Goal: Transaction & Acquisition: Purchase product/service

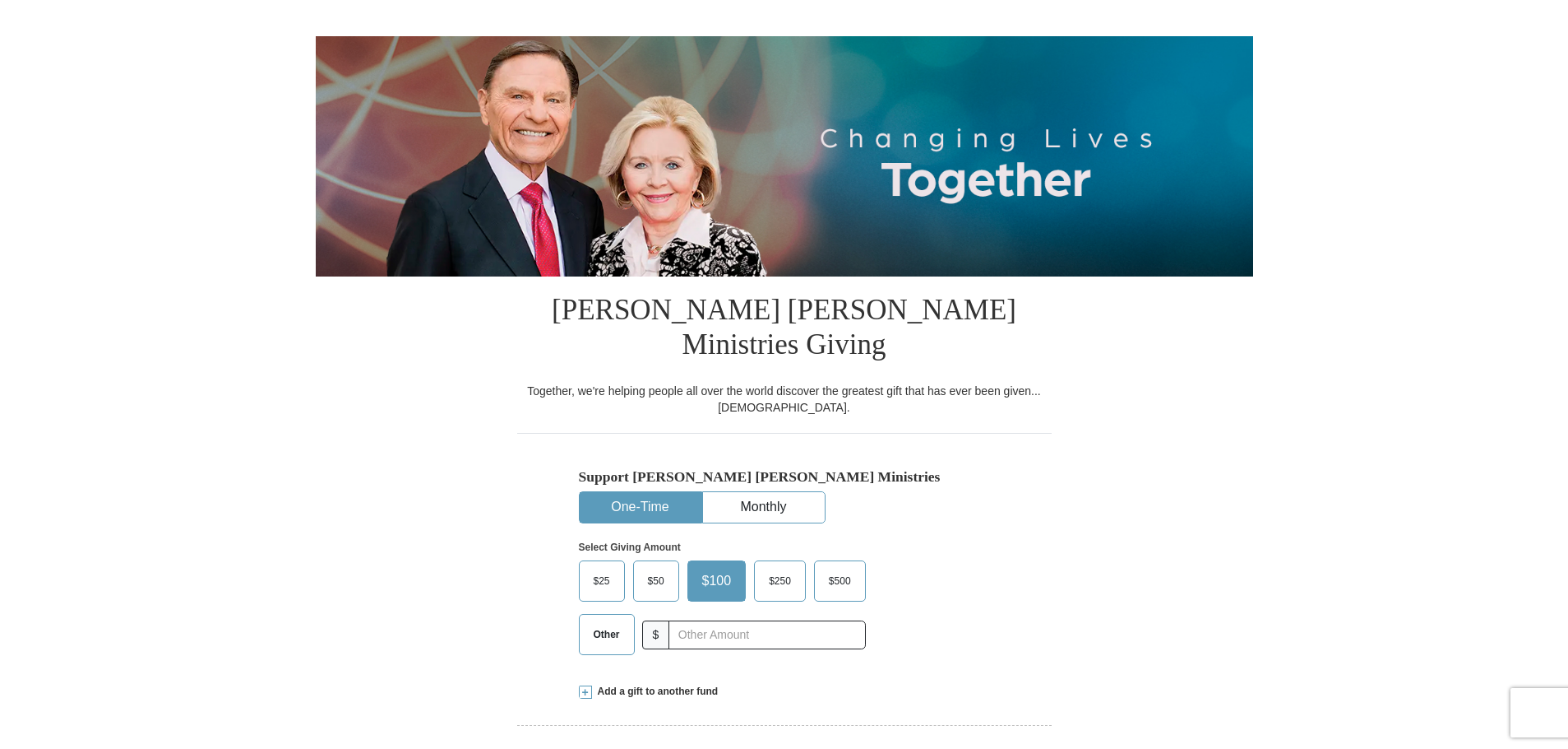
scroll to position [138, 0]
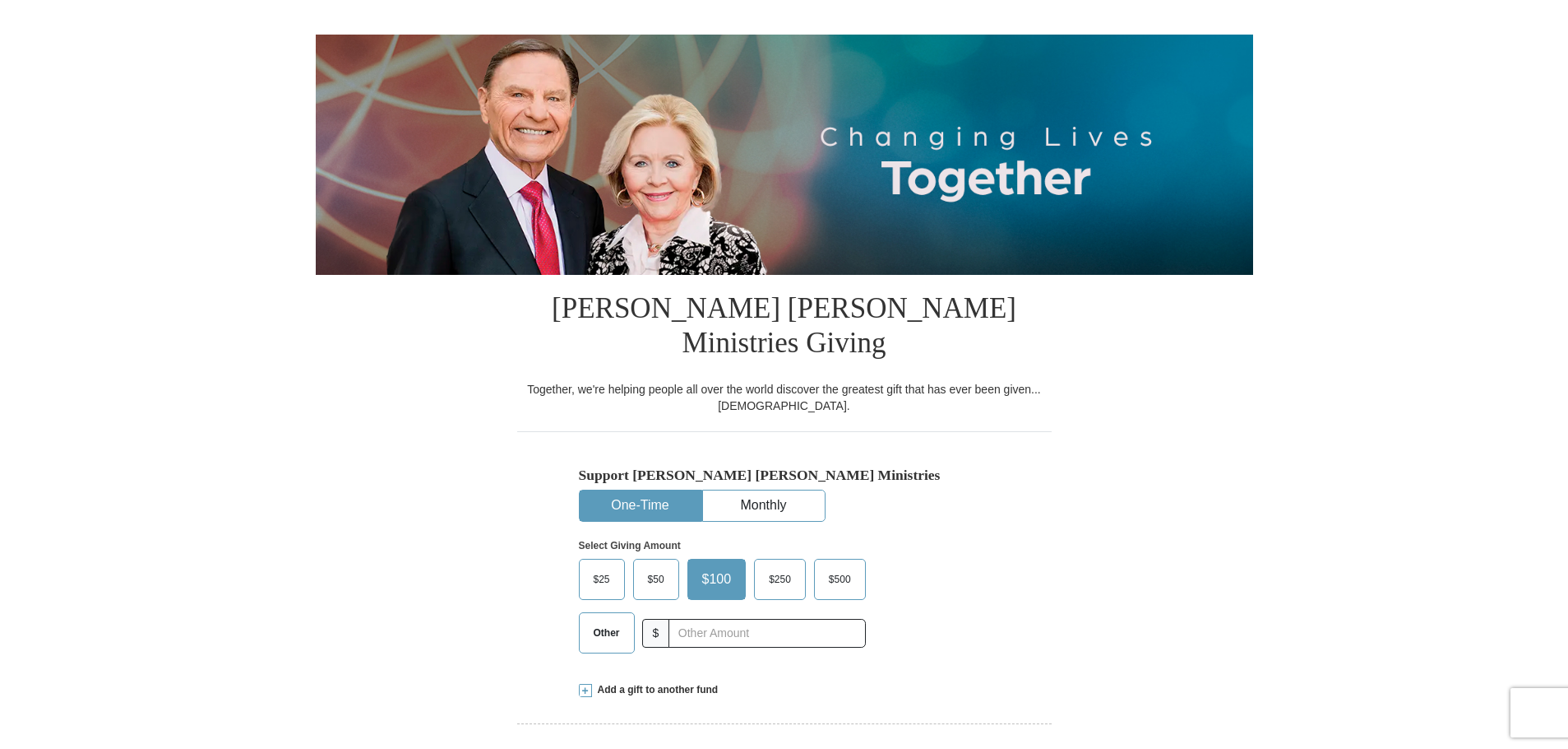
click at [648, 567] on span "$50" at bounding box center [656, 579] width 33 height 24
click at [0, 0] on input "$50" at bounding box center [0, 0] width 0 height 0
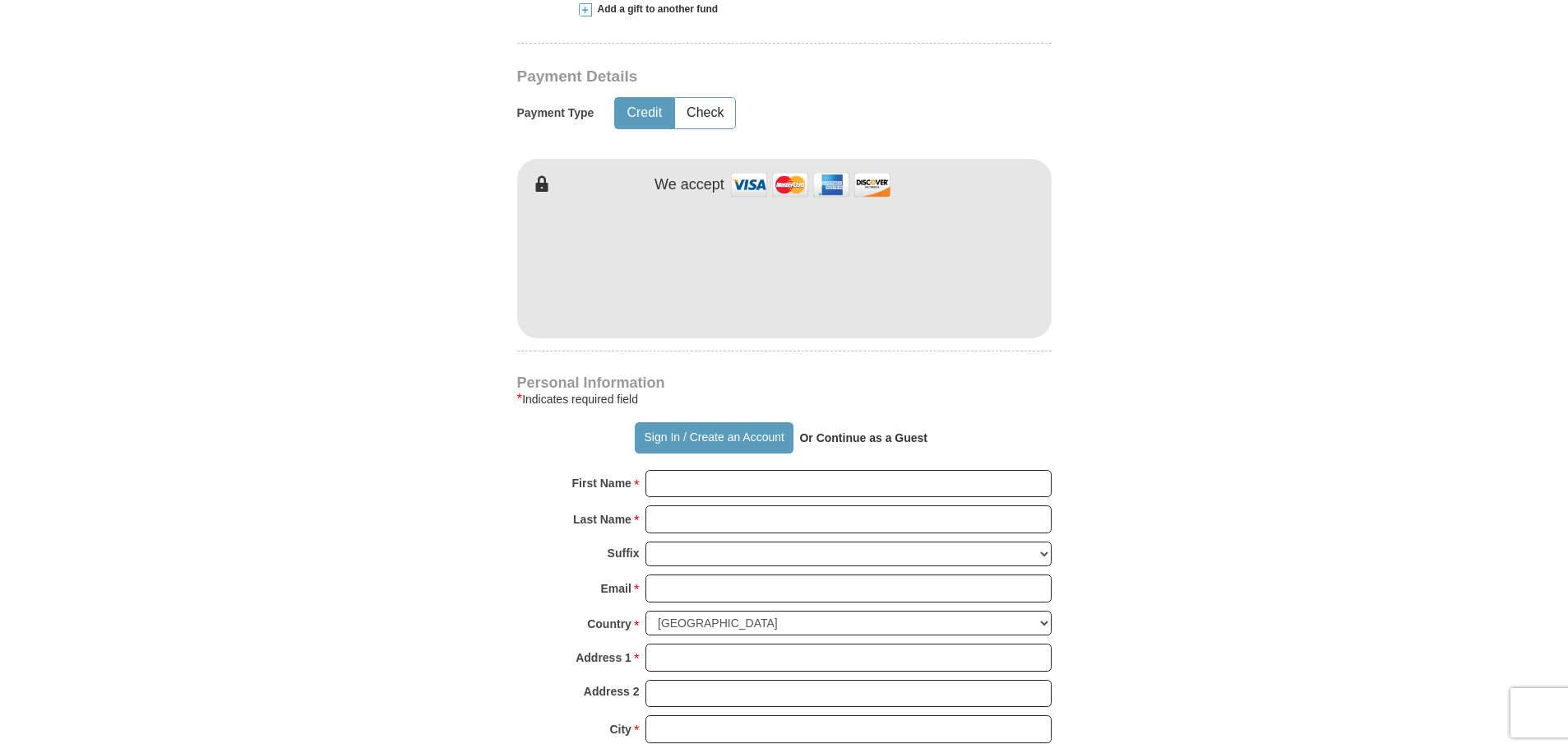
scroll to position [820, 0]
click at [764, 468] on input "First Name *" at bounding box center [849, 482] width 406 height 28
type input "[PERSON_NAME]"
click at [761, 503] on input "Last Name *" at bounding box center [849, 517] width 406 height 28
type input "Young"
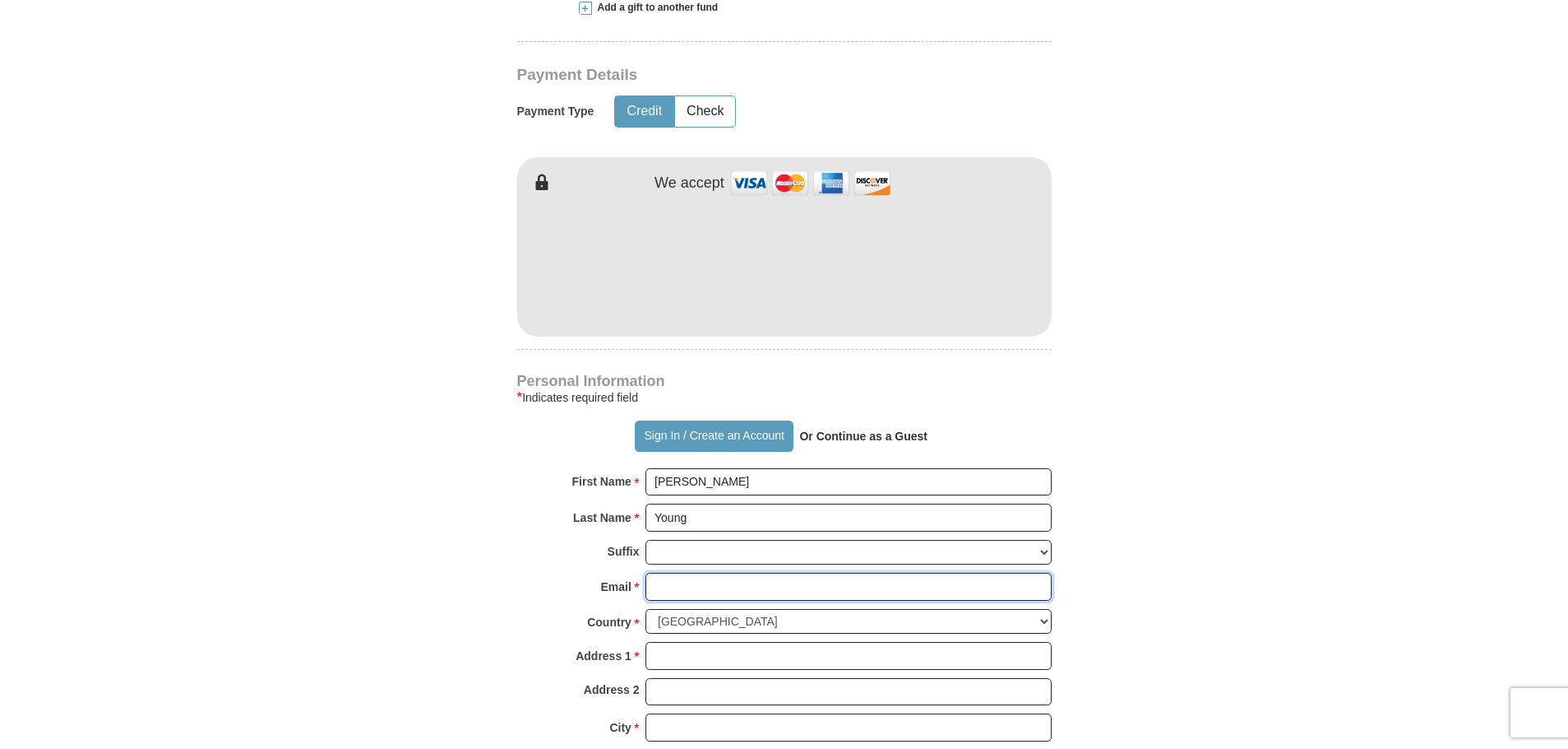
click at [749, 573] on input "Email *" at bounding box center [849, 587] width 406 height 28
type input "[EMAIL_ADDRESS][DOMAIN_NAME]"
type input "[STREET_ADDRESS]"
type input "[GEOGRAPHIC_DATA]"
select select "CA"
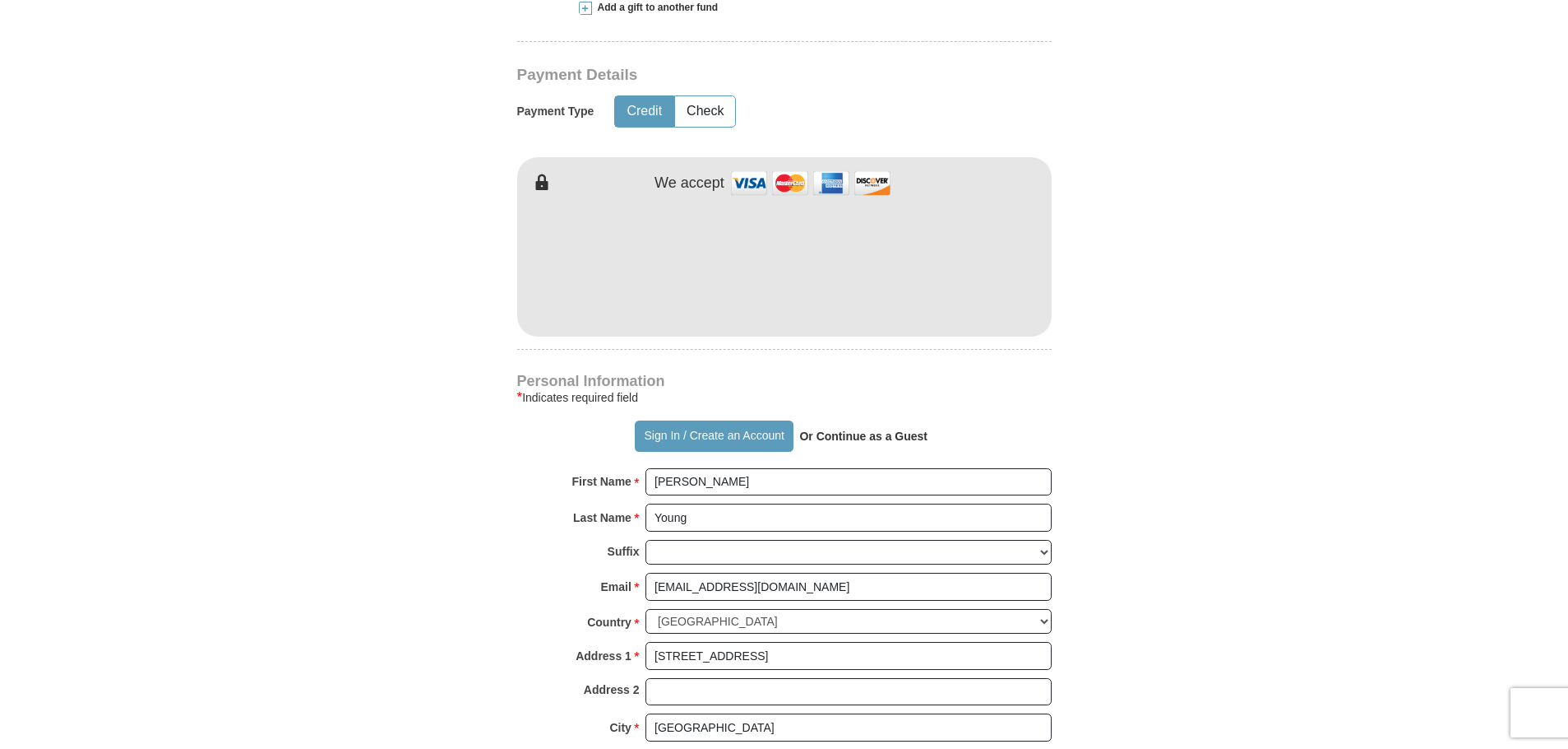
type input "93309"
type input "5303215506"
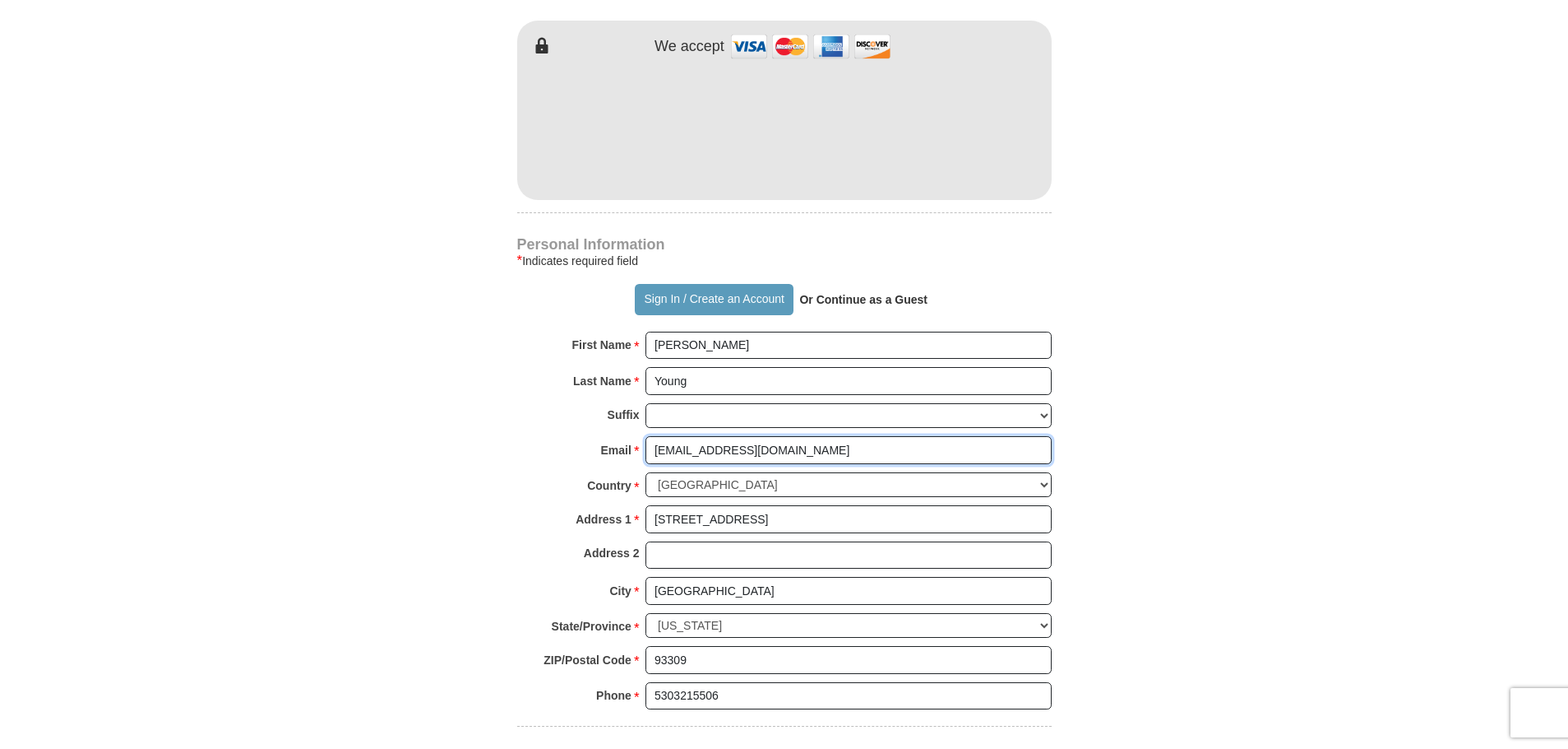
scroll to position [957, 0]
drag, startPoint x: 784, startPoint y: 480, endPoint x: 647, endPoint y: 490, distance: 137.4
click at [647, 504] on input "[STREET_ADDRESS]" at bounding box center [849, 518] width 406 height 28
type input "[STREET_ADDRESS]"
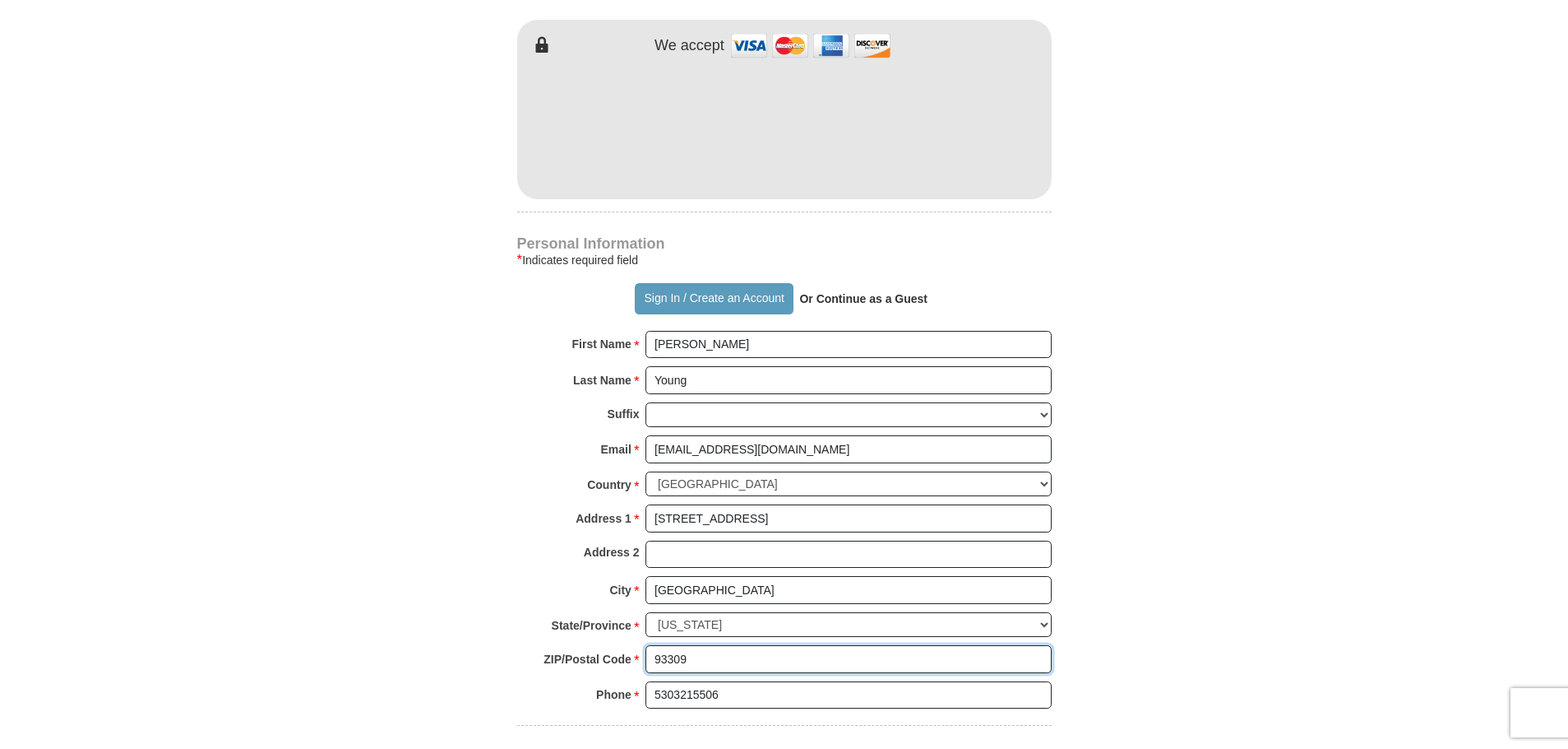
click at [712, 645] on input "93309" at bounding box center [849, 659] width 406 height 28
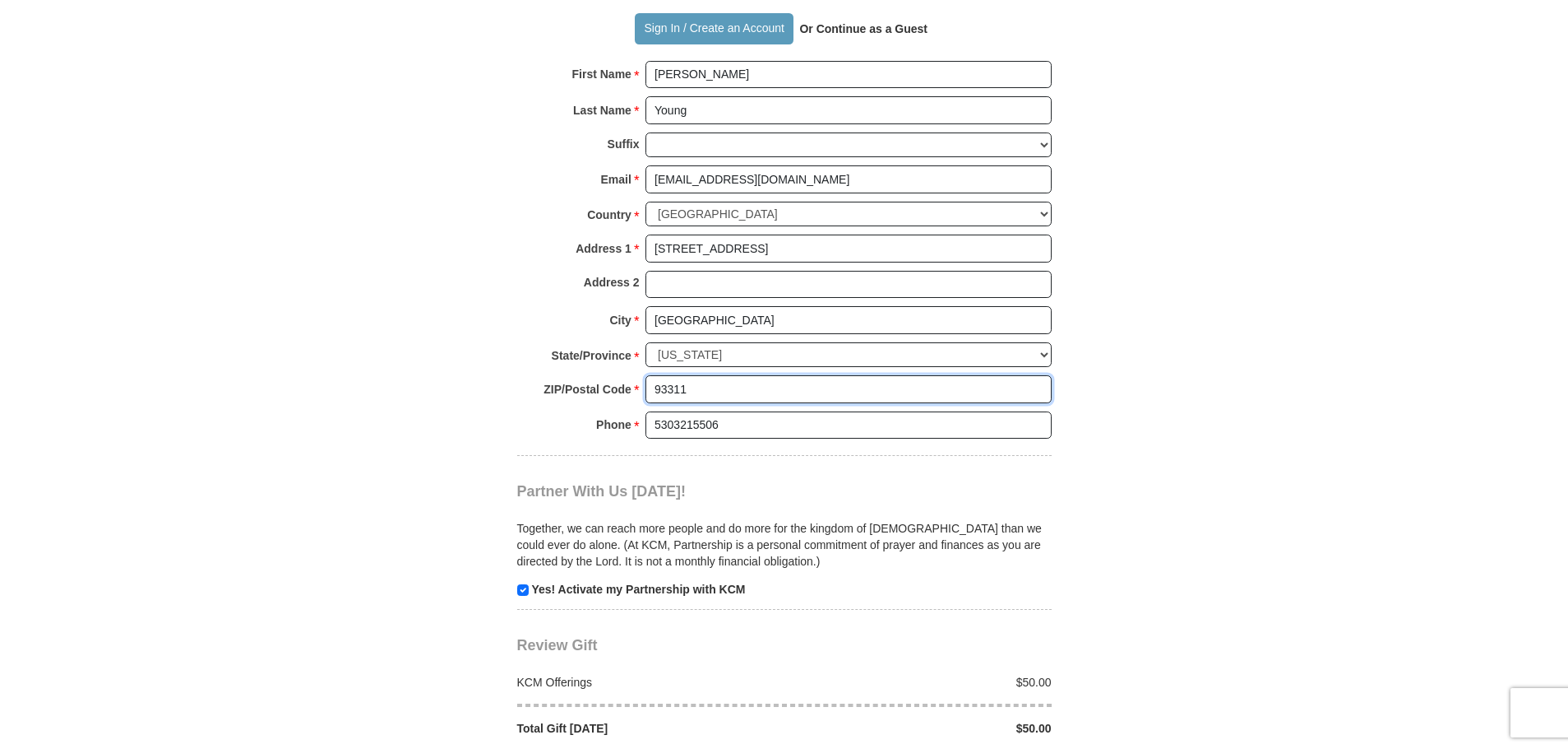
type input "93311"
click at [1322, 441] on body "Sign In Already have an account? Sign in for faster giving. Don't have an accou…" at bounding box center [784, 371] width 1568 height 3197
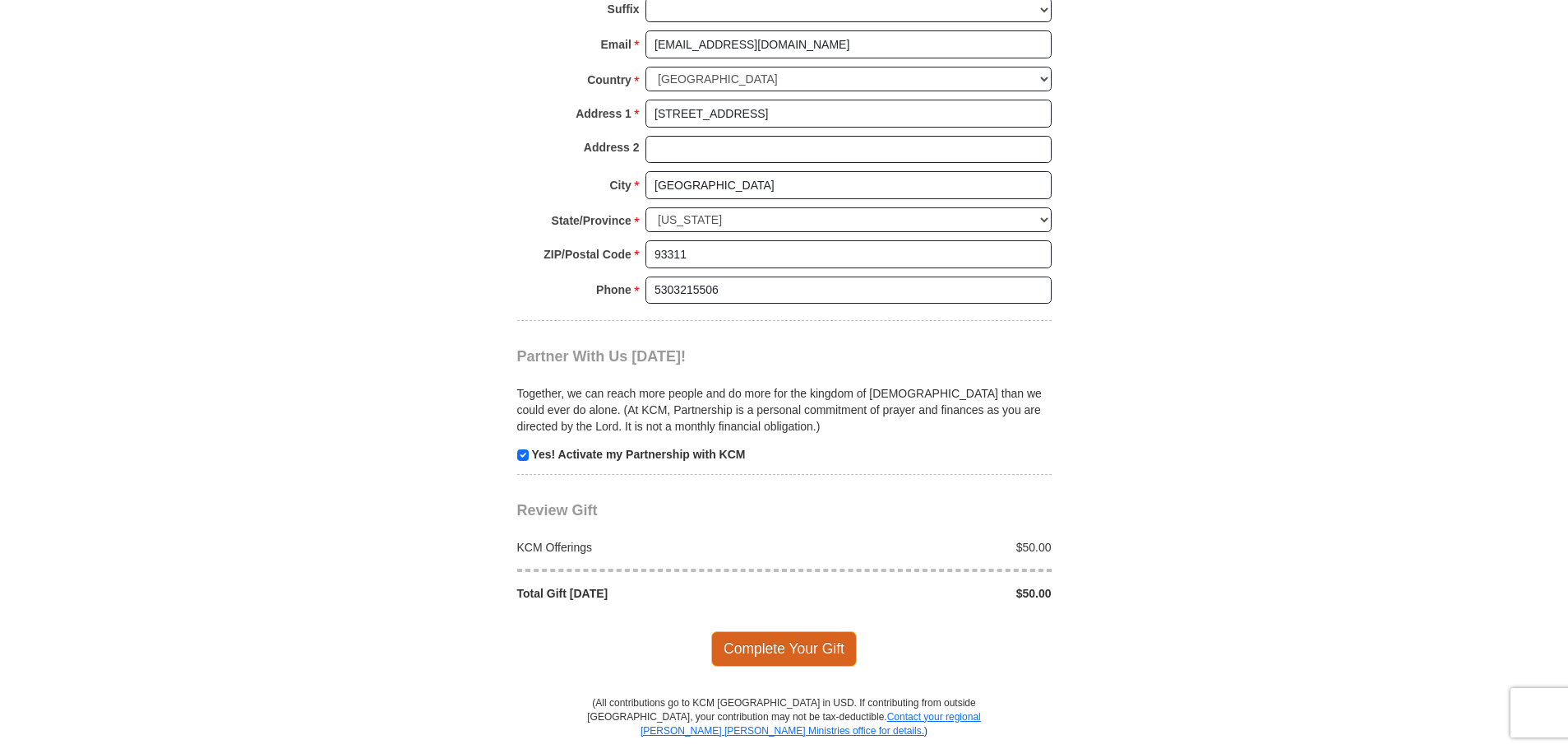
click at [777, 631] on span "Complete Your Gift" at bounding box center [784, 649] width 146 height 35
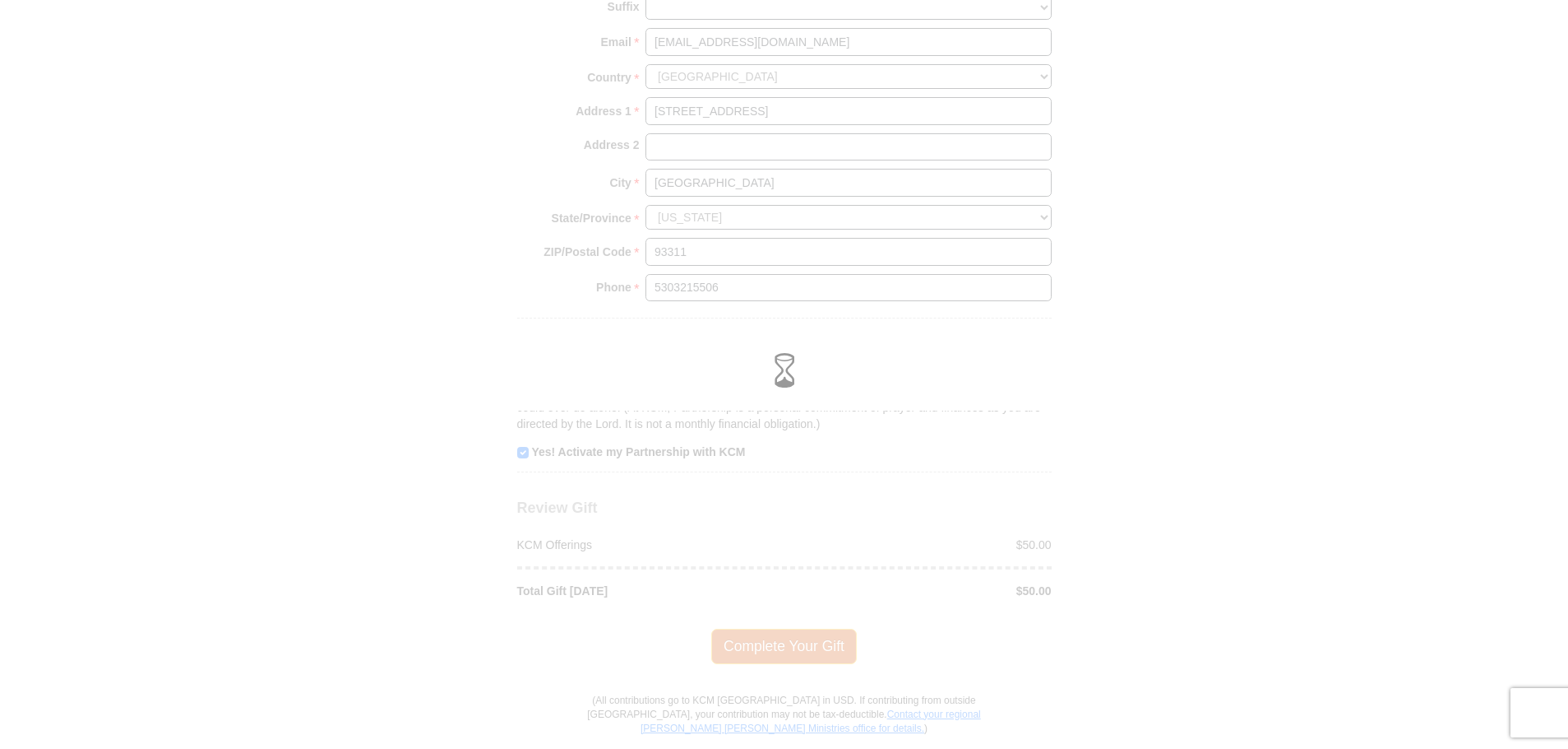
scroll to position [1365, 0]
